Goal: Check status

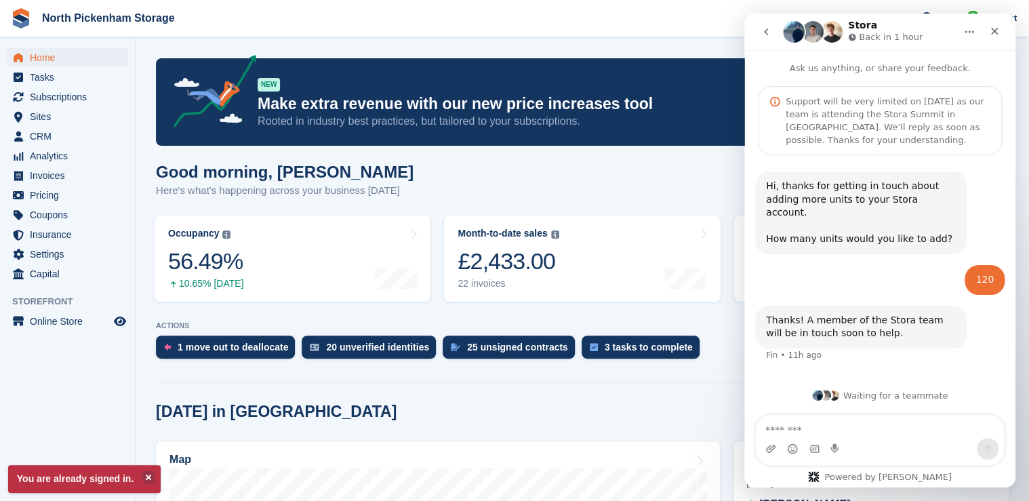
click at [684, 199] on div "Good morning, Chris Here's what's happening across your business today" at bounding box center [582, 189] width 853 height 52
click at [1001, 31] on div "Close" at bounding box center [994, 31] width 24 height 24
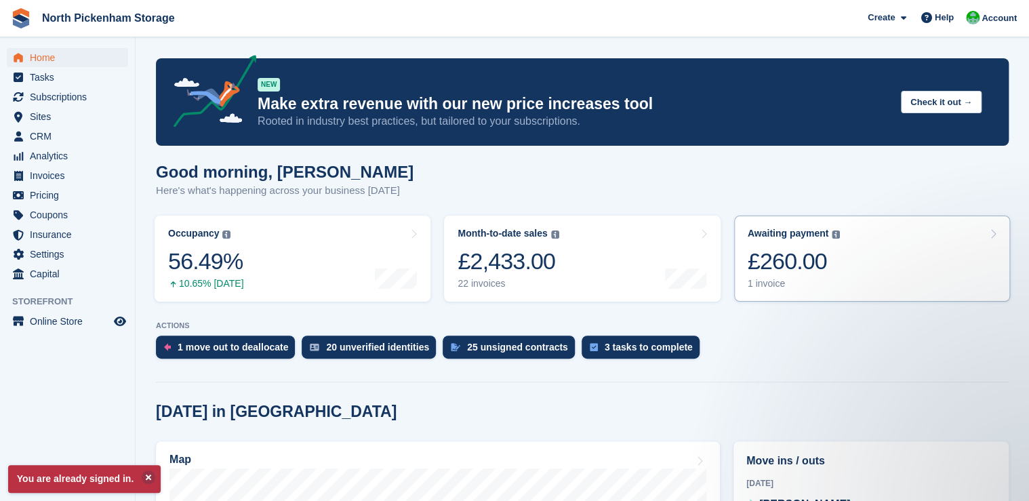
click at [780, 264] on div "£260.00" at bounding box center [793, 261] width 93 height 28
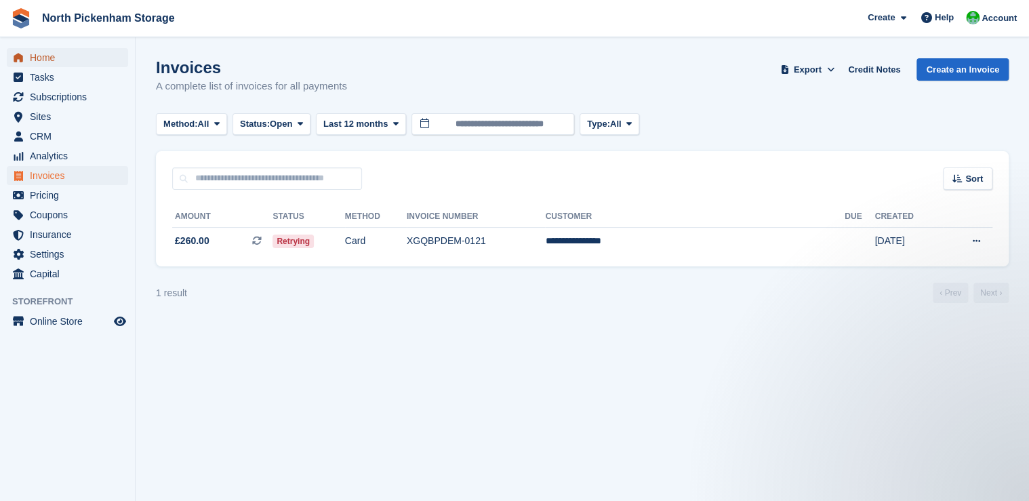
click at [35, 61] on span "Home" at bounding box center [70, 57] width 81 height 19
